Goal: Task Accomplishment & Management: Use online tool/utility

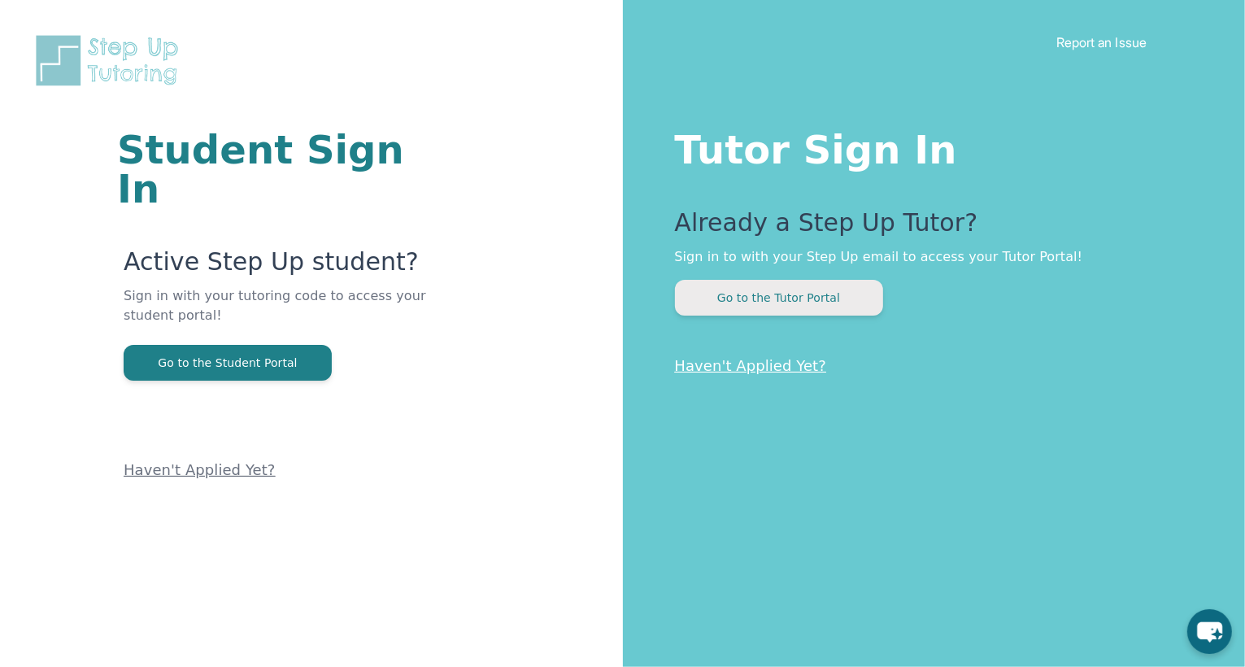
click at [755, 302] on button "Go to the Tutor Portal" at bounding box center [779, 298] width 208 height 36
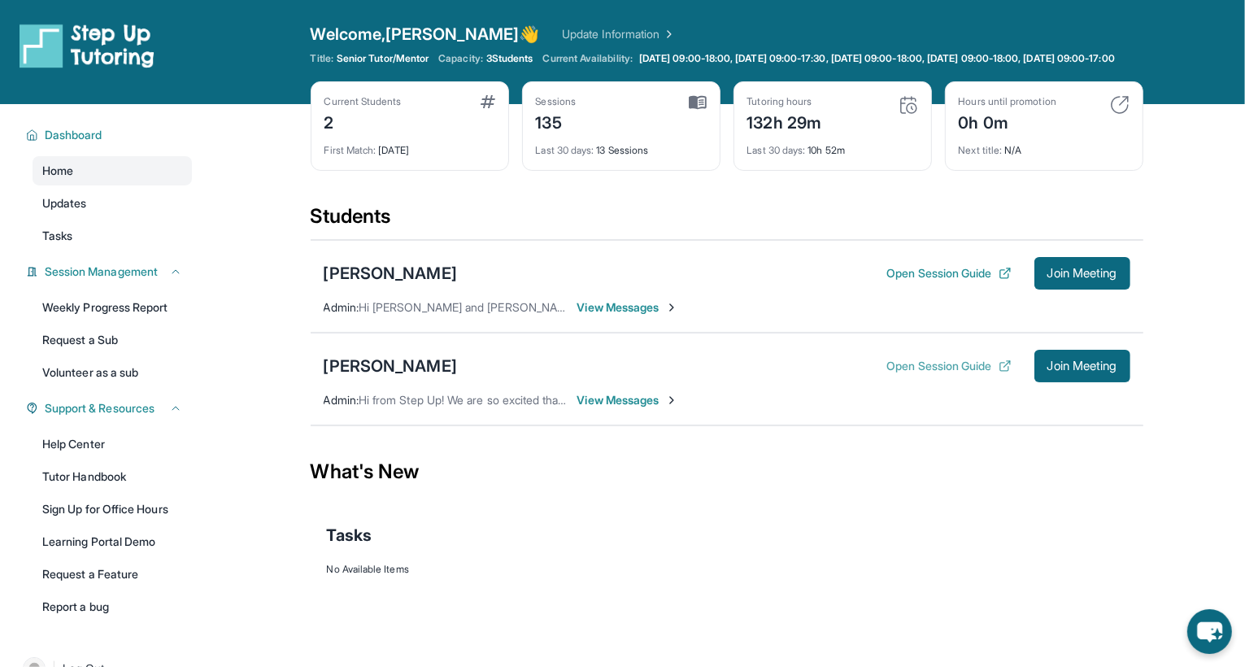
click at [965, 374] on button "Open Session Guide" at bounding box center [948, 366] width 124 height 16
click at [1067, 371] on span "Join Meeting" at bounding box center [1082, 366] width 70 height 10
